Goal: Task Accomplishment & Management: Complete application form

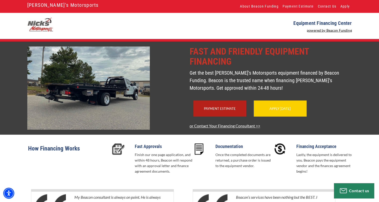
click at [277, 110] on link "Apply [DATE]" at bounding box center [280, 108] width 21 height 4
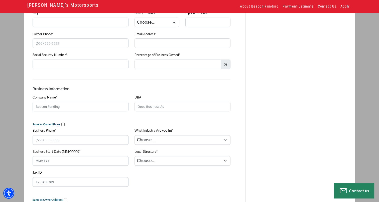
scroll to position [150, 0]
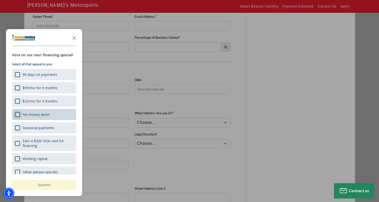
click at [19, 114] on div "No money down" at bounding box center [17, 114] width 5 height 5
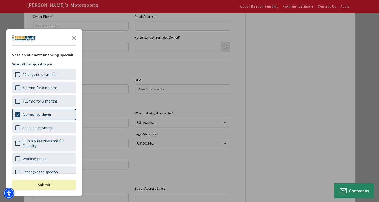
click at [55, 186] on button "Submit" at bounding box center [44, 185] width 64 height 10
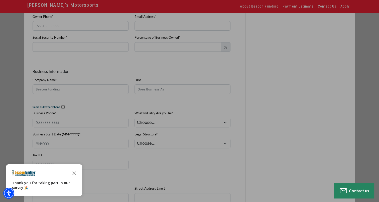
click at [340, 99] on div "button" at bounding box center [189, 101] width 379 height 202
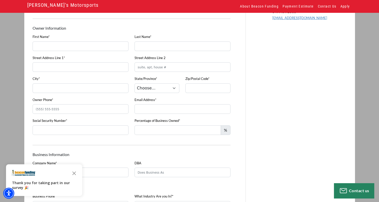
scroll to position [0, 0]
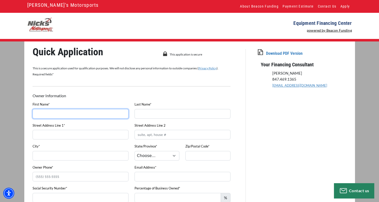
click at [70, 115] on input "First Name*" at bounding box center [81, 114] width 96 height 10
type input "anthony"
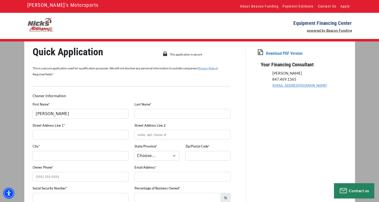
type input "Betzing"
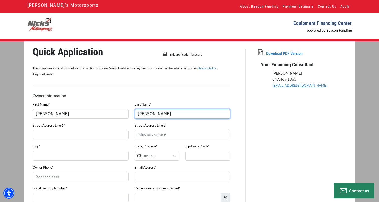
type input "1903 Pickle Road, Akron, OH, USA"
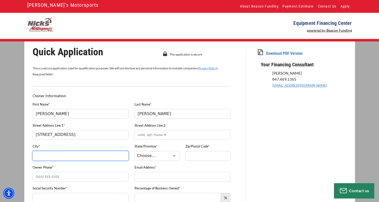
type input "akron"
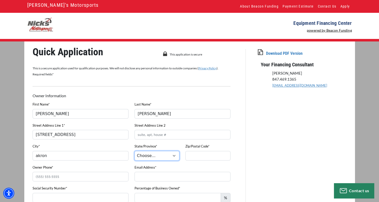
select select "37"
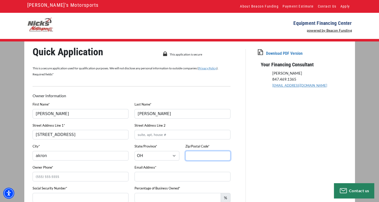
type input "44312"
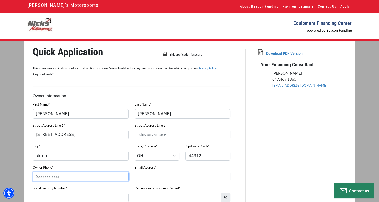
type input "(330) 801-3421"
type input "info@tonysfleetservices.com"
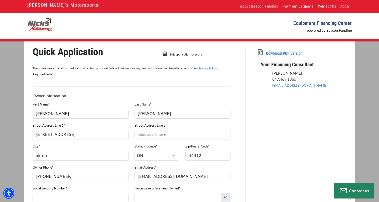
type input "100"
type input "Tony Betzing Trucking LLC"
type input "Tonys Fleet Services"
type input "04/2020"
type input "92-3619093"
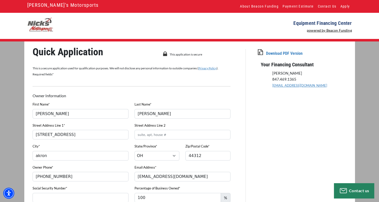
type input "1558 Massillon Rd,"
type input "AKRON"
select select "37"
type input "44312"
type input "35,000"
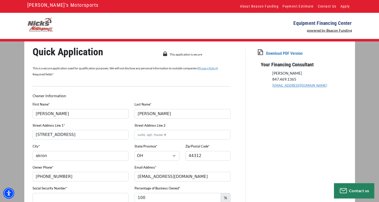
type input "2011 f550 jerrdan"
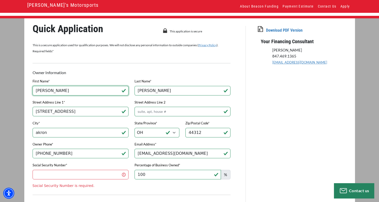
scroll to position [25, 0]
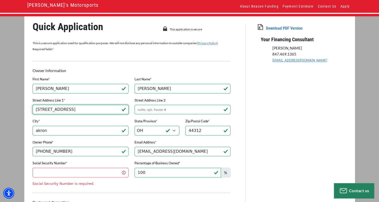
click at [103, 110] on input "1903 Pickle Road, Akron, OH, USA" at bounding box center [81, 110] width 96 height 10
type input "1903 Pickle Road,"
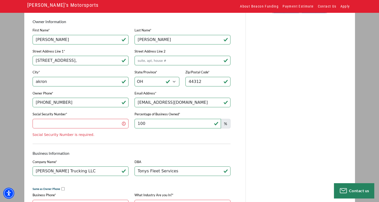
scroll to position [75, 0]
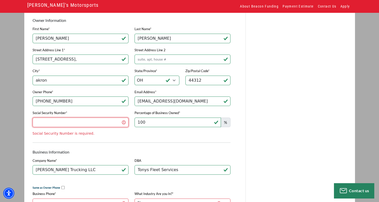
click at [67, 122] on input "Social Security Number*" at bounding box center [81, 122] width 96 height 10
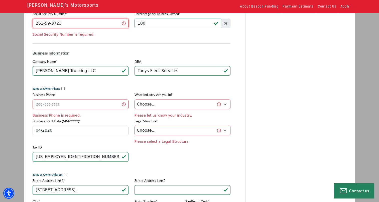
scroll to position [176, 0]
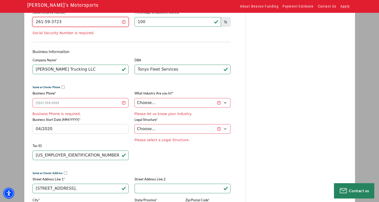
type input "261-59-3723"
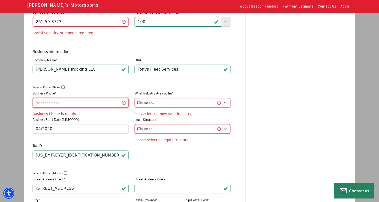
click at [46, 103] on div "Business Phone* Business Phone is required." at bounding box center [81, 103] width 102 height 26
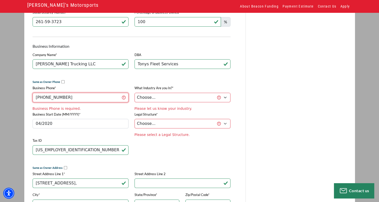
type input "(330) 801-3421"
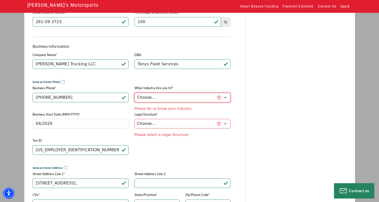
click at [223, 98] on select "Choose... Towing Landscape/Hardscape Decorated Apparel Septic Light Constructio…" at bounding box center [183, 98] width 96 height 10
select select "5"
click at [135, 94] on select "Choose... Towing Landscape/Hardscape Decorated Apparel Septic Light Constructio…" at bounding box center [183, 98] width 96 height 10
click at [223, 126] on div "Legal Structure* Choose... Corporation LLC LLP Municipality Non-Profit Partners…" at bounding box center [183, 124] width 102 height 26
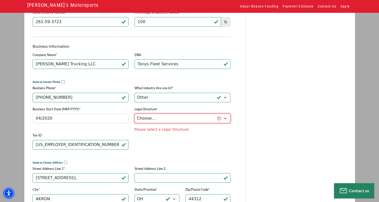
select select "2"
click at [135, 115] on select "Choose... Corporation LLC LLP Municipality Non-Profit Partnership Proprietorship" at bounding box center [183, 118] width 96 height 10
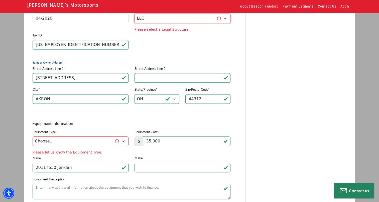
scroll to position [276, 0]
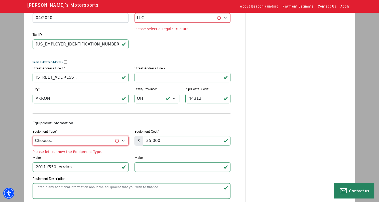
click at [125, 144] on div "Equipment Type* Choose... Backhoe Boom/Bucket Truck Chipper Commercial Mower Cr…" at bounding box center [81, 141] width 102 height 26
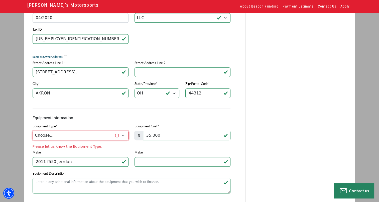
select select "5"
click at [33, 133] on select "Choose... Backhoe Boom/Bucket Truck Chipper Commercial Mower Crane DTG/DTF Prin…" at bounding box center [81, 135] width 96 height 10
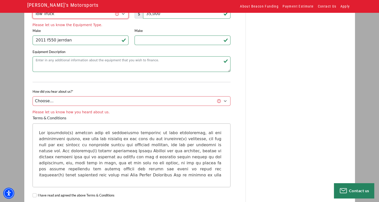
scroll to position [401, 0]
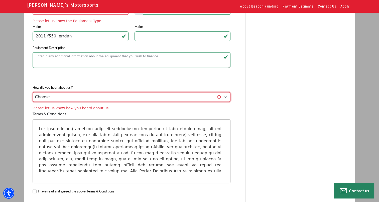
click at [223, 100] on div "How did you hear about us?* Choose... Internet Search Vendor Referral Word of M…" at bounding box center [132, 97] width 204 height 26
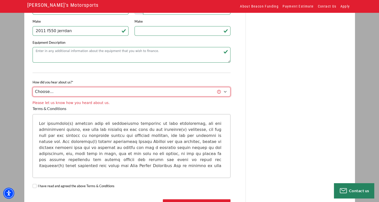
select select "14"
click at [33, 89] on select "Choose... Internet Search Vendor Referral Word of Mouth Client Referral Email E…" at bounding box center [132, 92] width 198 height 10
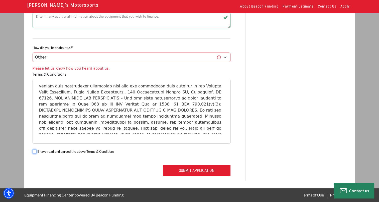
scroll to position [432, 0]
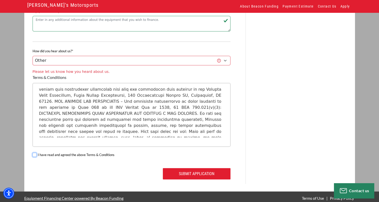
click at [36, 152] on input "I have read and agreed the above Terms & Conditions" at bounding box center [35, 154] width 4 height 4
checkbox input "true"
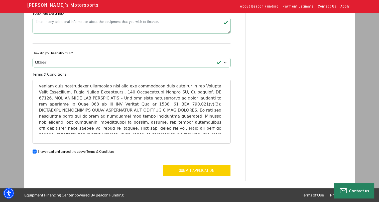
click at [207, 171] on button "Submit Application" at bounding box center [197, 170] width 68 height 11
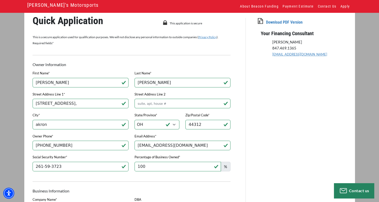
scroll to position [25, 0]
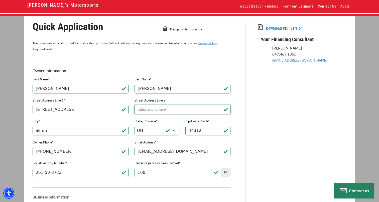
click at [158, 110] on input "Street Address Line 2" at bounding box center [183, 110] width 96 height 10
type input "house"
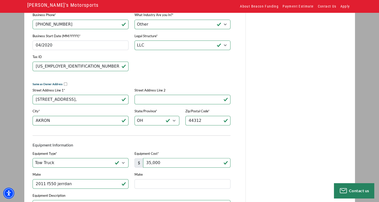
scroll to position [276, 0]
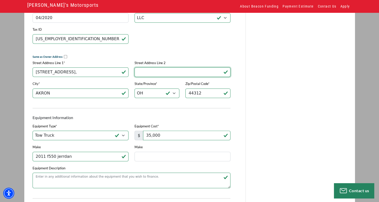
click at [150, 73] on input "Street Address Line 2" at bounding box center [183, 72] width 96 height 10
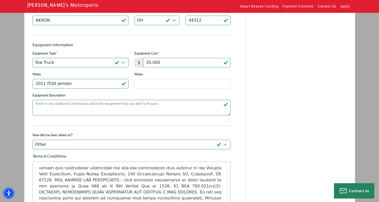
scroll to position [351, 0]
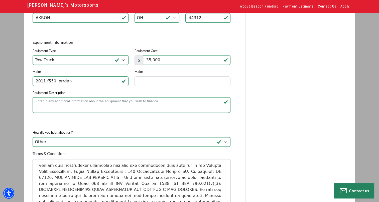
type input "no suite"
click at [149, 85] on input "Make" at bounding box center [183, 81] width 96 height 10
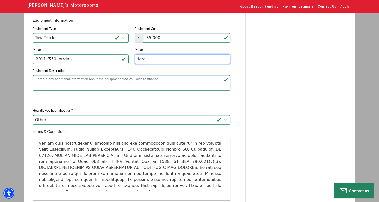
scroll to position [376, 0]
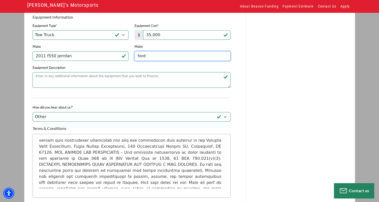
type input "ford"
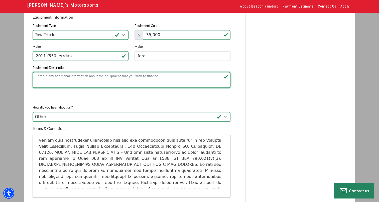
click at [69, 81] on textarea "Equipment Description" at bounding box center [132, 80] width 198 height 16
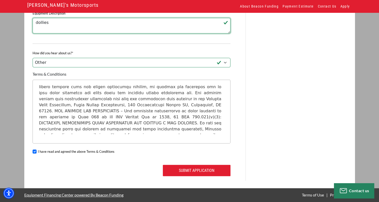
scroll to position [141, 0]
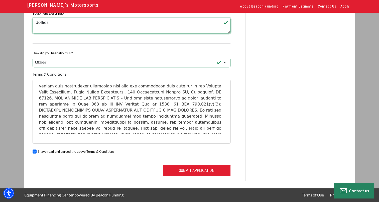
type textarea "dollies"
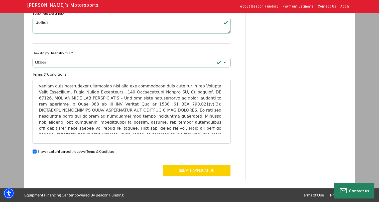
click at [189, 170] on button "Submit Application" at bounding box center [197, 170] width 68 height 11
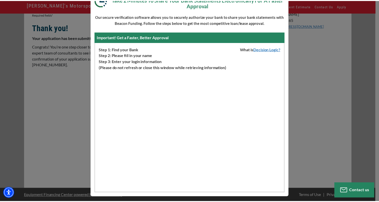
scroll to position [35, 0]
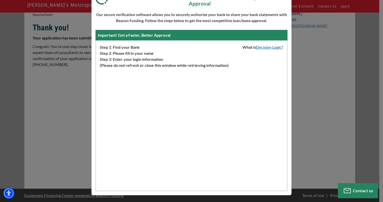
click at [315, 78] on div "Thank You For Submitting Your Application Take 2 Minutes To Share Your Bank Sta…" at bounding box center [191, 101] width 383 height 202
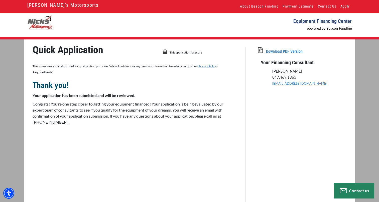
scroll to position [0, 0]
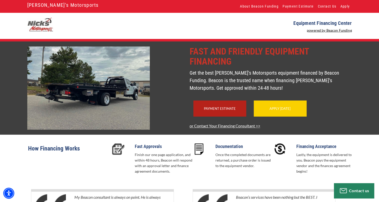
click at [282, 110] on link "Apply Today" at bounding box center [280, 108] width 21 height 4
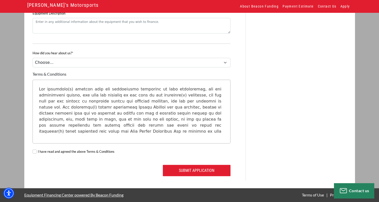
scroll to position [432, 0]
